Goal: Task Accomplishment & Management: Manage account settings

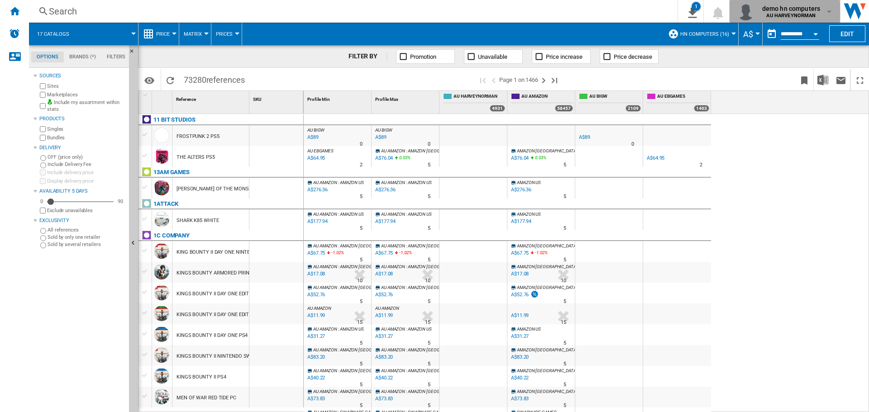
click at [828, 14] on md-icon "button" at bounding box center [829, 11] width 7 height 7
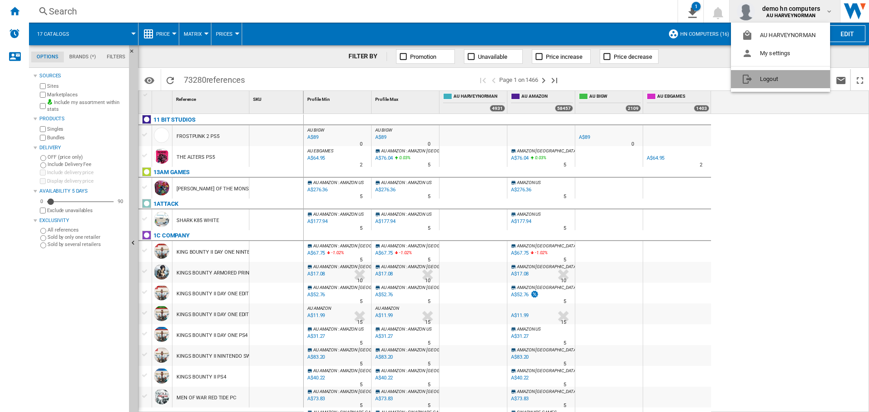
click at [768, 75] on button "Logout" at bounding box center [780, 79] width 99 height 18
